Goal: Register for event/course

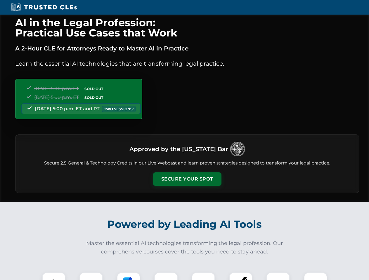
click at [187, 179] on button "Secure Your Spot" at bounding box center [187, 179] width 68 height 13
click at [54, 277] on img at bounding box center [53, 284] width 17 height 17
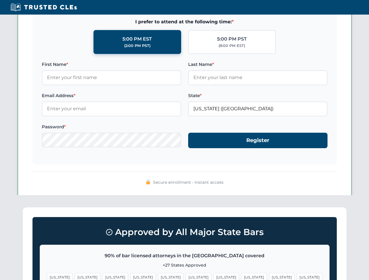
click at [213, 277] on span "[US_STATE]" at bounding box center [225, 277] width 25 height 8
click at [269, 277] on span "[US_STATE]" at bounding box center [281, 277] width 25 height 8
